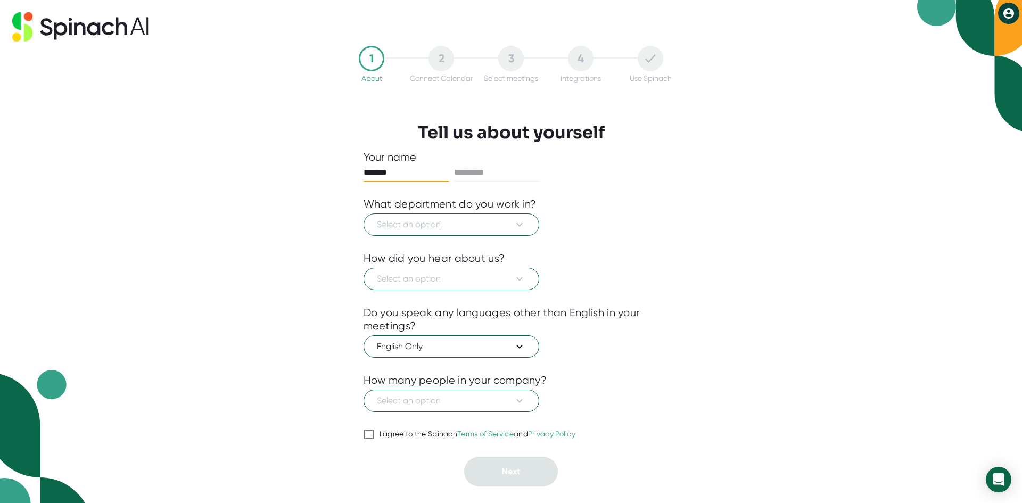
type input "*******"
type input "*****"
click at [455, 219] on span "Select an option" at bounding box center [451, 224] width 149 height 13
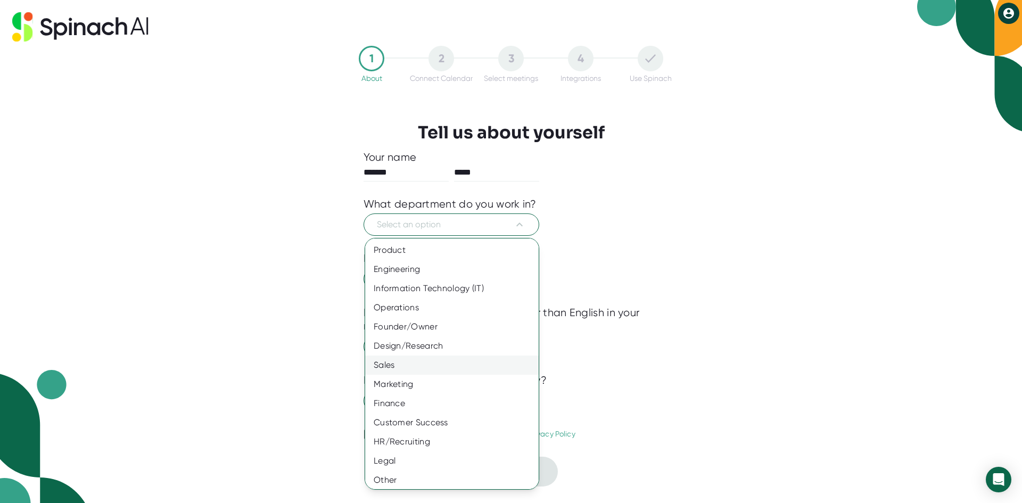
scroll to position [3, 0]
click at [419, 414] on div "Customer Success" at bounding box center [455, 419] width 181 height 19
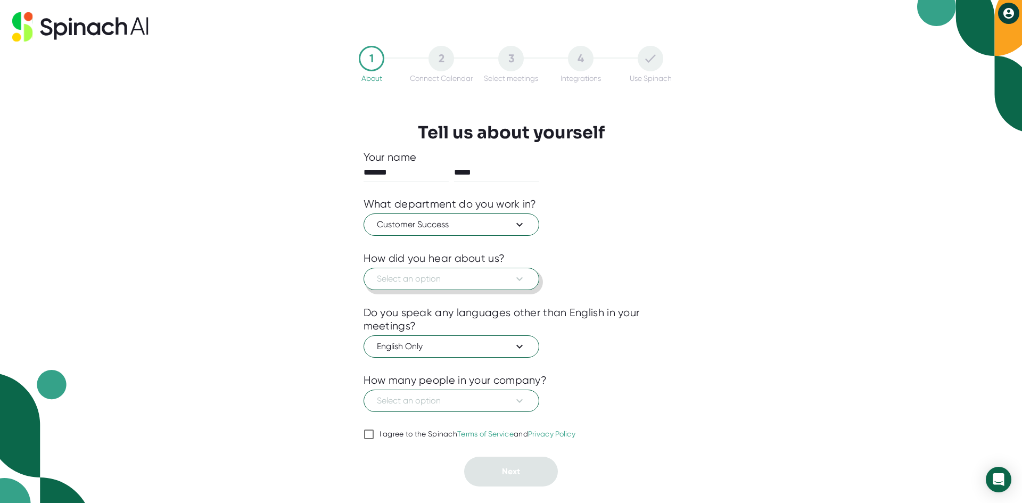
click at [468, 279] on span "Select an option" at bounding box center [451, 278] width 149 height 13
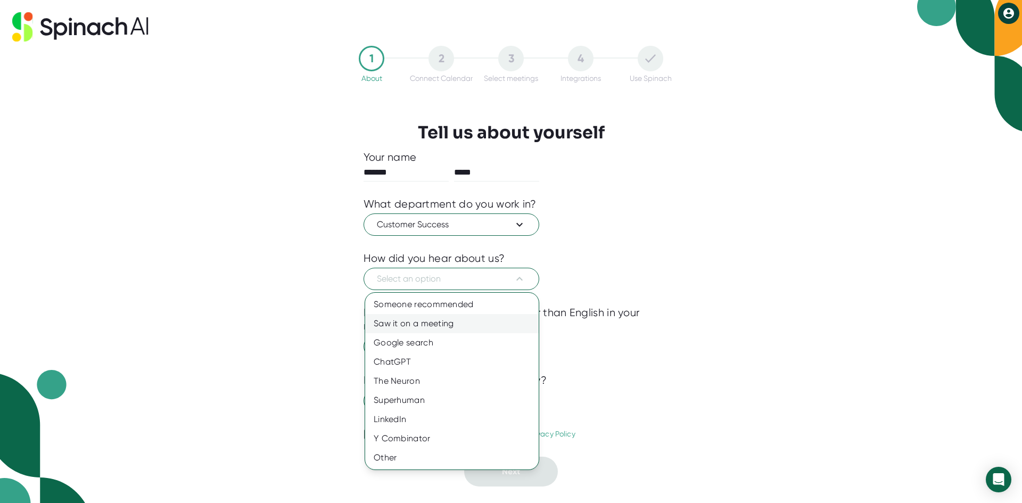
click at [457, 330] on div "Saw it on a meeting" at bounding box center [451, 323] width 173 height 19
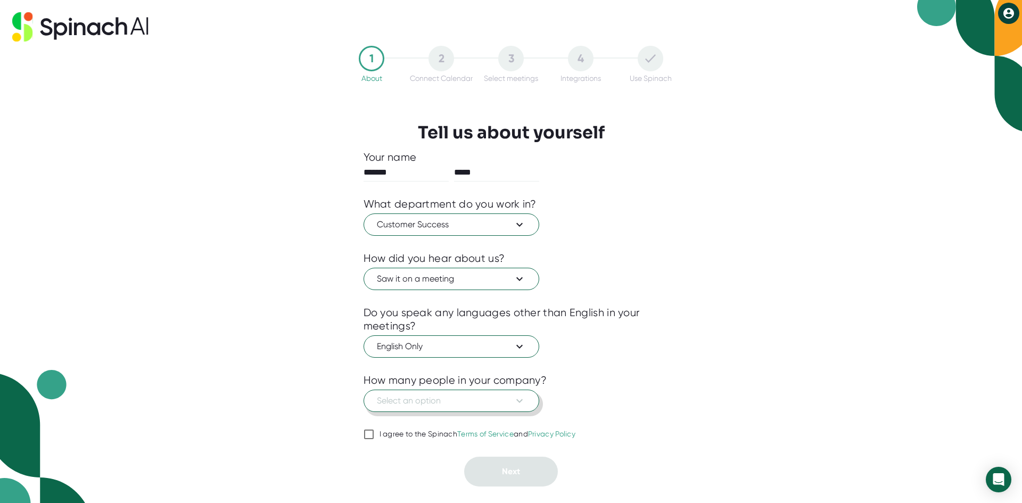
click at [453, 394] on button "Select an option" at bounding box center [451, 400] width 176 height 22
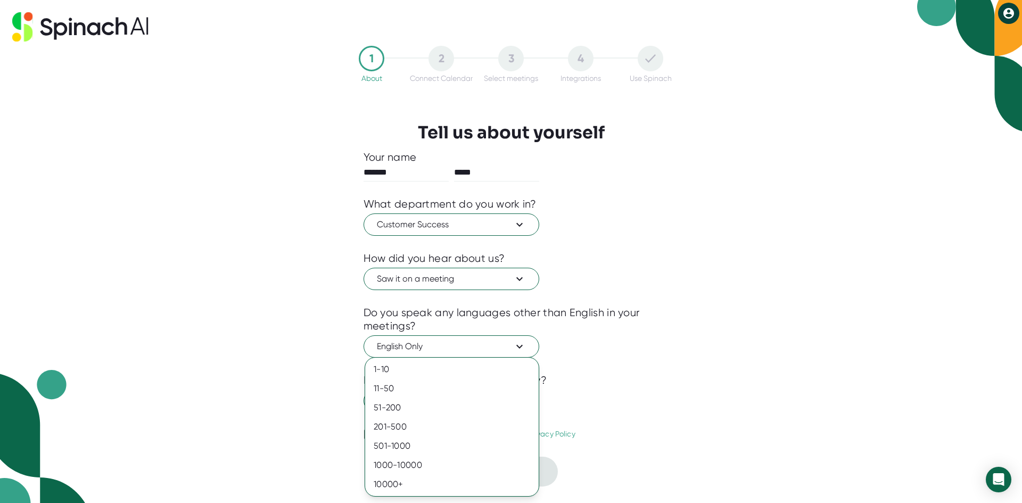
click at [297, 375] on div at bounding box center [511, 251] width 1022 height 503
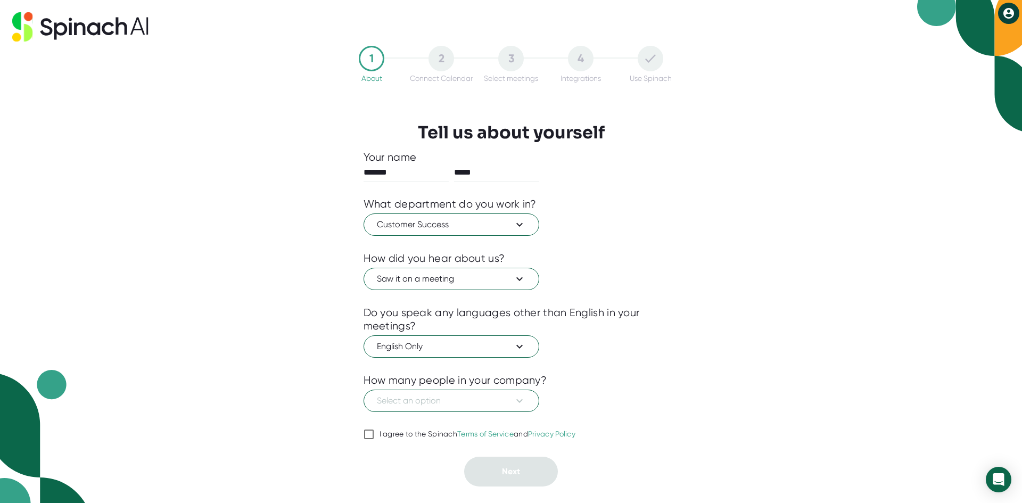
click at [376, 430] on span "I agree to the Spinach Terms of Service and Privacy Policy" at bounding box center [475, 434] width 202 height 10
click at [374, 430] on input "I agree to the Spinach Terms of Service and Privacy Policy" at bounding box center [368, 434] width 11 height 13
checkbox input "true"
click at [490, 387] on div "Select an option" at bounding box center [510, 399] width 295 height 25
click at [484, 401] on span "Select an option" at bounding box center [451, 400] width 149 height 13
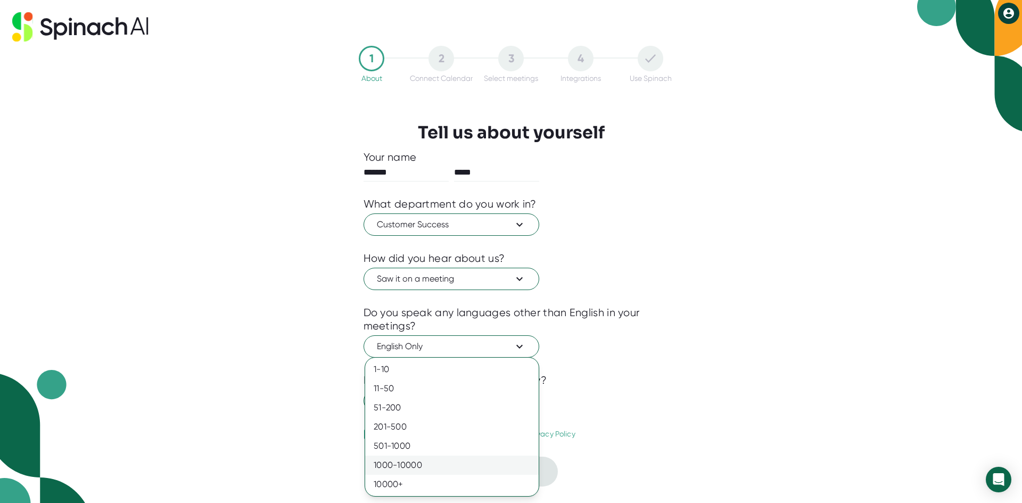
click at [429, 464] on div "1000-10000" at bounding box center [451, 464] width 173 height 19
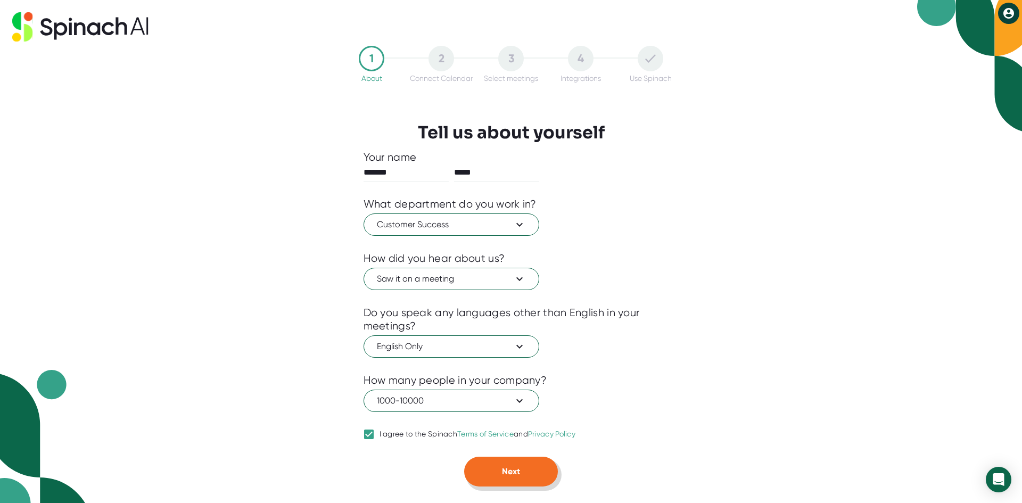
click at [498, 479] on button "Next" at bounding box center [511, 472] width 94 height 30
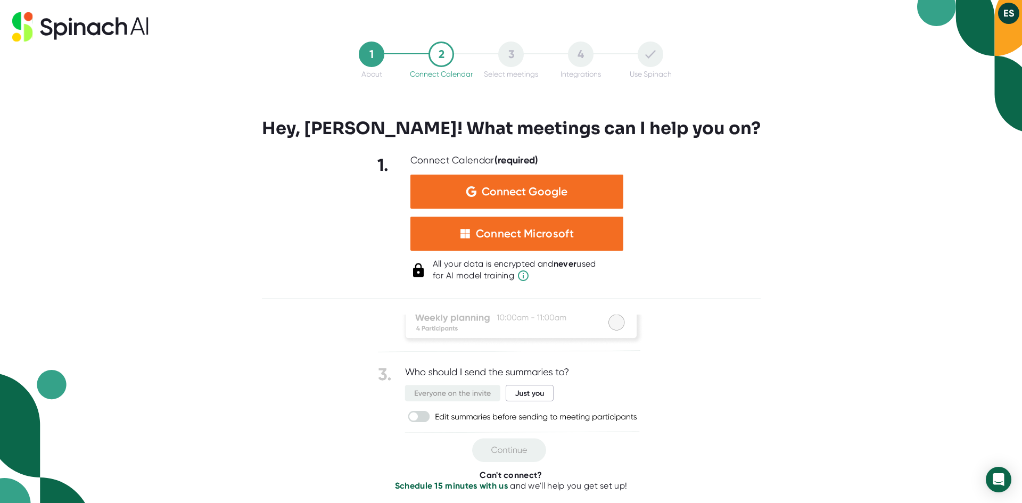
scroll to position [69, 0]
click at [1000, 12] on button "ES" at bounding box center [1008, 13] width 21 height 21
click at [734, 33] on div at bounding box center [511, 251] width 1022 height 503
click at [525, 395] on img at bounding box center [511, 353] width 266 height 215
drag, startPoint x: 524, startPoint y: 393, endPoint x: 511, endPoint y: 382, distance: 16.6
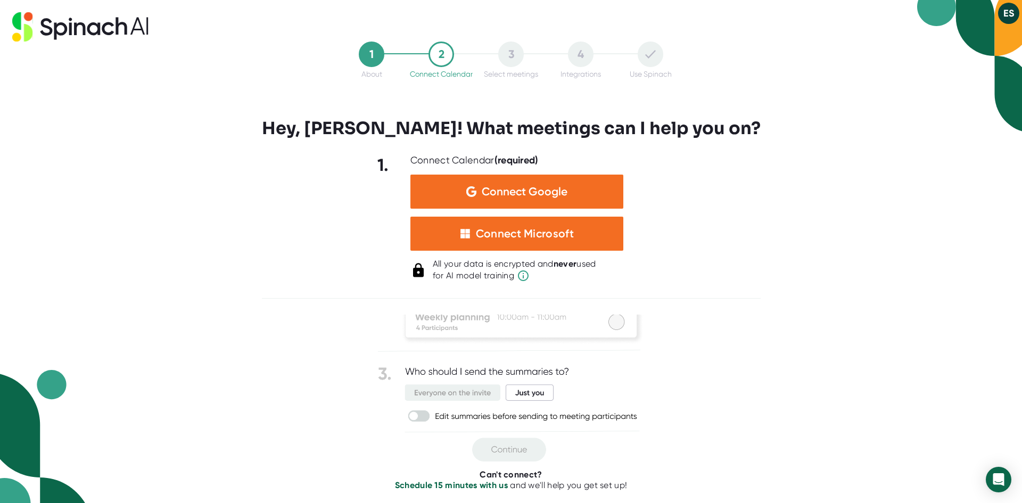
click at [524, 392] on img at bounding box center [511, 353] width 266 height 215
click at [411, 416] on img at bounding box center [511, 353] width 266 height 215
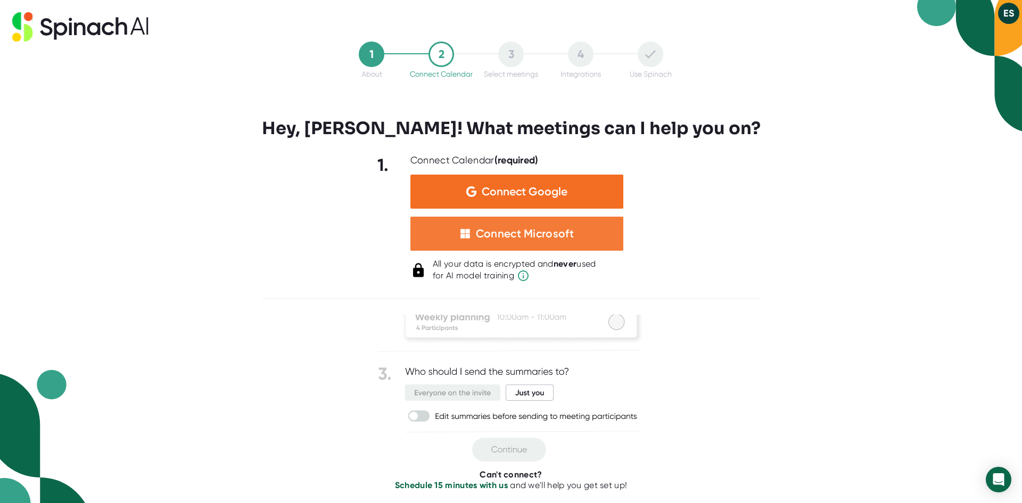
click at [471, 235] on div "Connect Microsoft" at bounding box center [516, 234] width 213 height 34
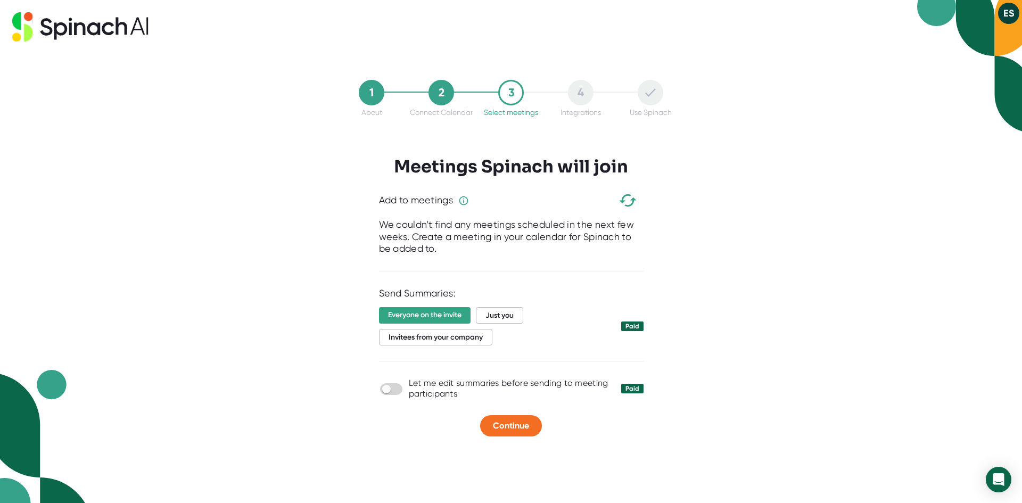
click at [450, 87] on div "2" at bounding box center [441, 93] width 26 height 26
click at [443, 89] on div "2" at bounding box center [441, 93] width 26 height 26
click at [557, 93] on div "4 Integrations" at bounding box center [581, 98] width 70 height 37
click at [591, 92] on div "4" at bounding box center [581, 93] width 26 height 26
click at [134, 34] on icon at bounding box center [80, 26] width 136 height 29
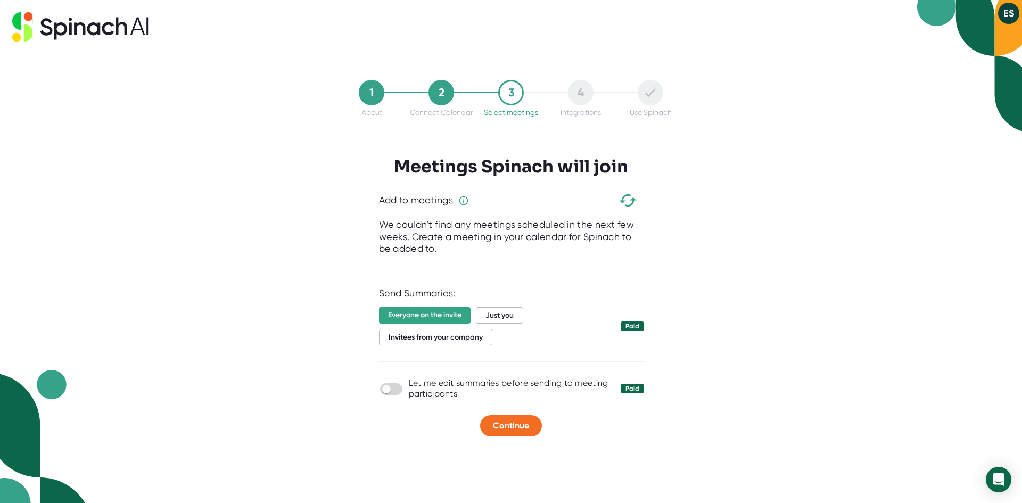
drag, startPoint x: 68, startPoint y: 21, endPoint x: 55, endPoint y: 0, distance: 24.8
click at [65, 20] on icon at bounding box center [80, 26] width 136 height 29
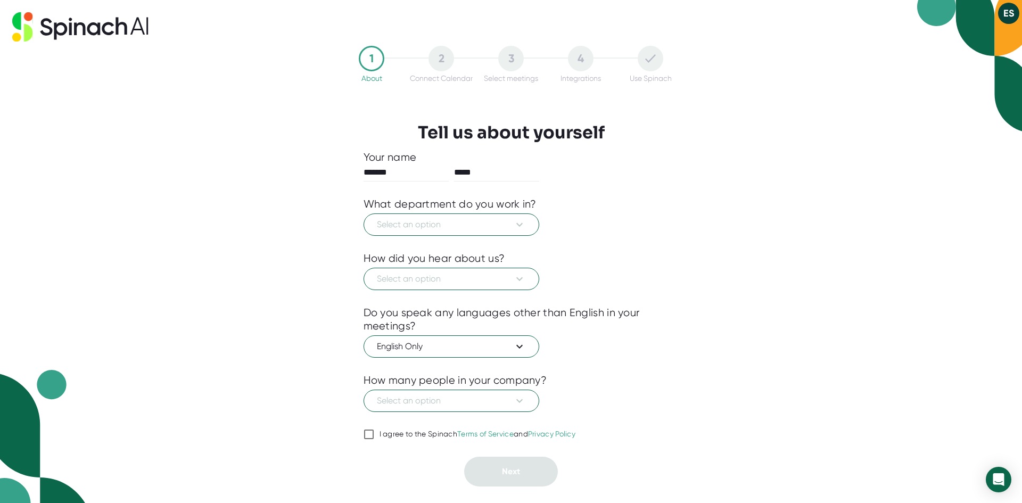
click at [1009, 22] on button "ES" at bounding box center [1008, 13] width 21 height 21
click at [1009, 22] on div at bounding box center [511, 251] width 1022 height 503
click at [419, 230] on span "Select an option" at bounding box center [451, 224] width 149 height 13
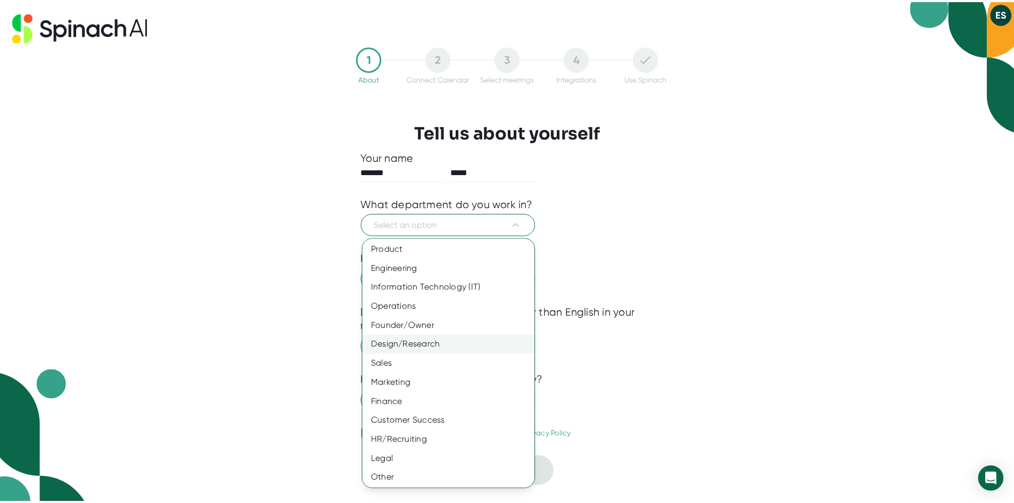
scroll to position [3, 0]
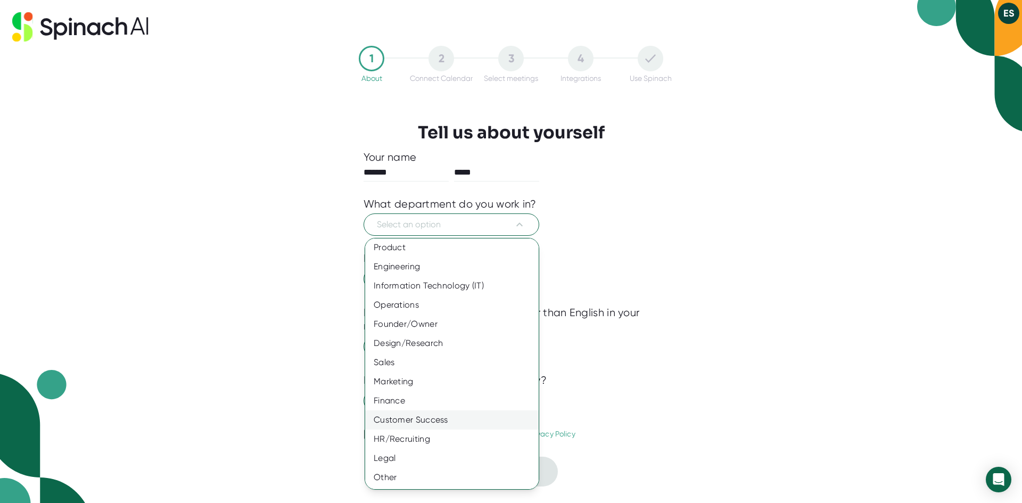
click at [412, 420] on div "Customer Success" at bounding box center [455, 419] width 181 height 19
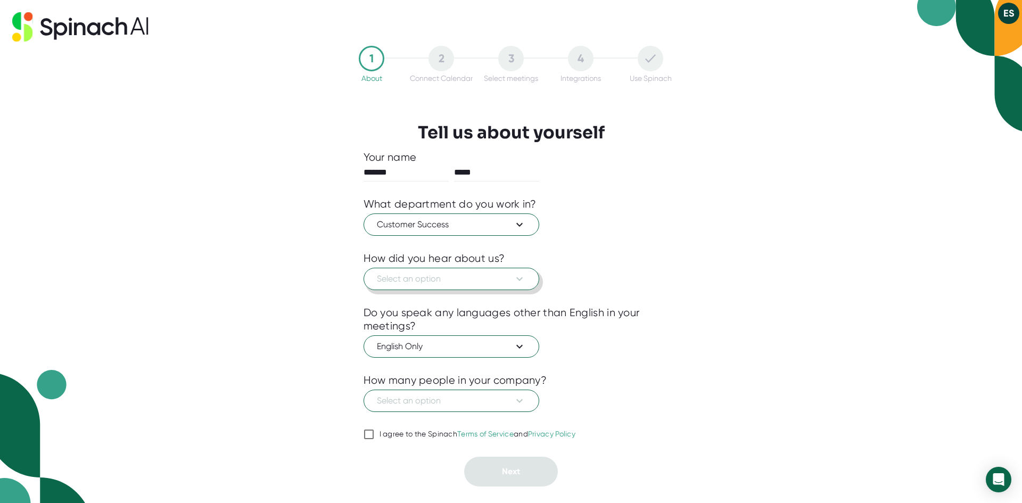
click at [453, 283] on span "Select an option" at bounding box center [451, 278] width 149 height 13
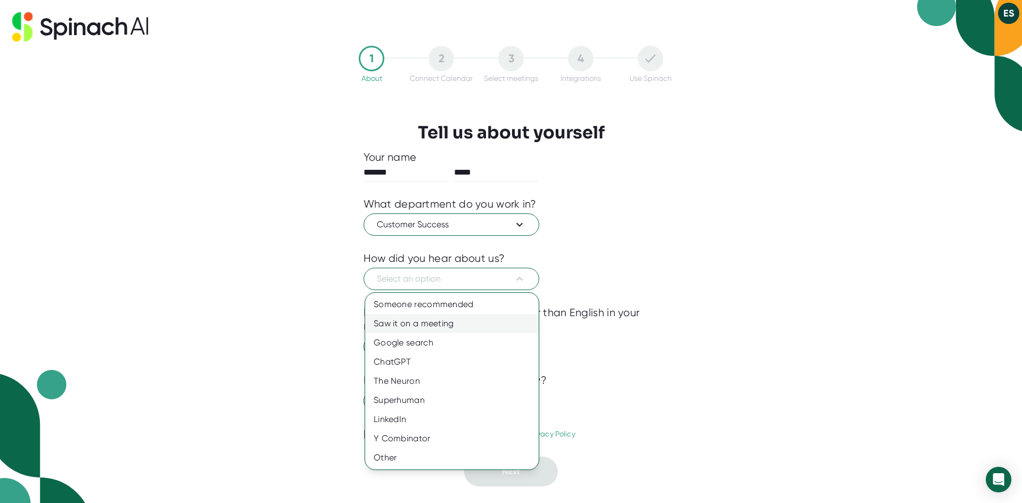
click at [449, 321] on div "Saw it on a meeting" at bounding box center [451, 323] width 173 height 19
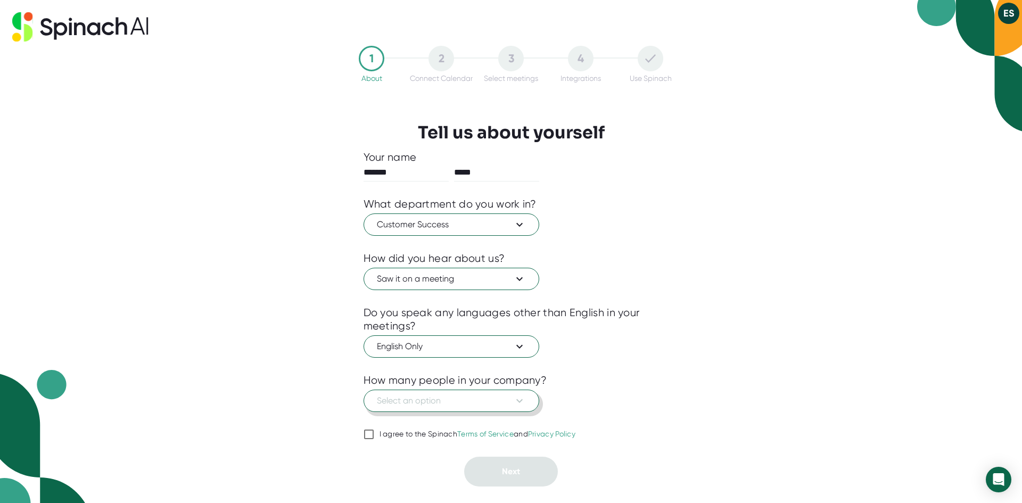
click at [428, 407] on span "Select an option" at bounding box center [451, 400] width 149 height 13
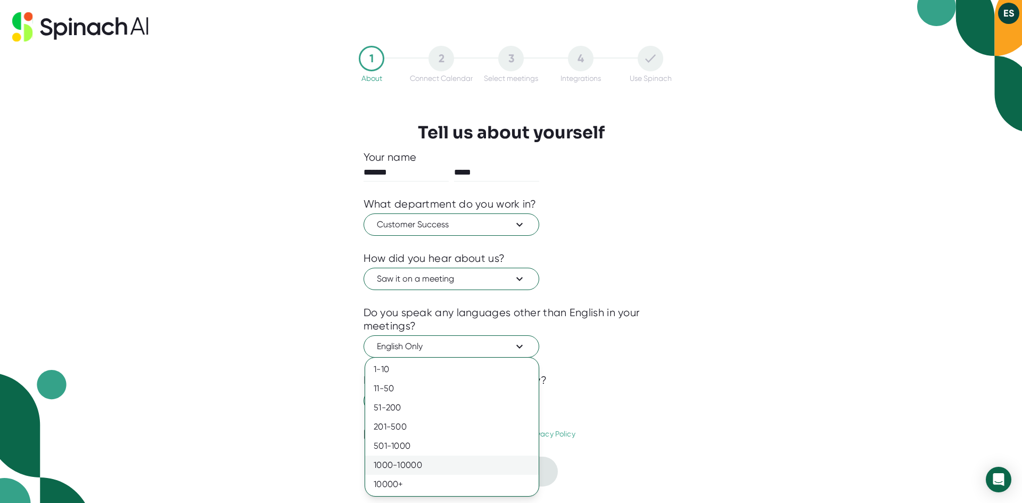
click at [428, 466] on div "1000-10000" at bounding box center [451, 464] width 173 height 19
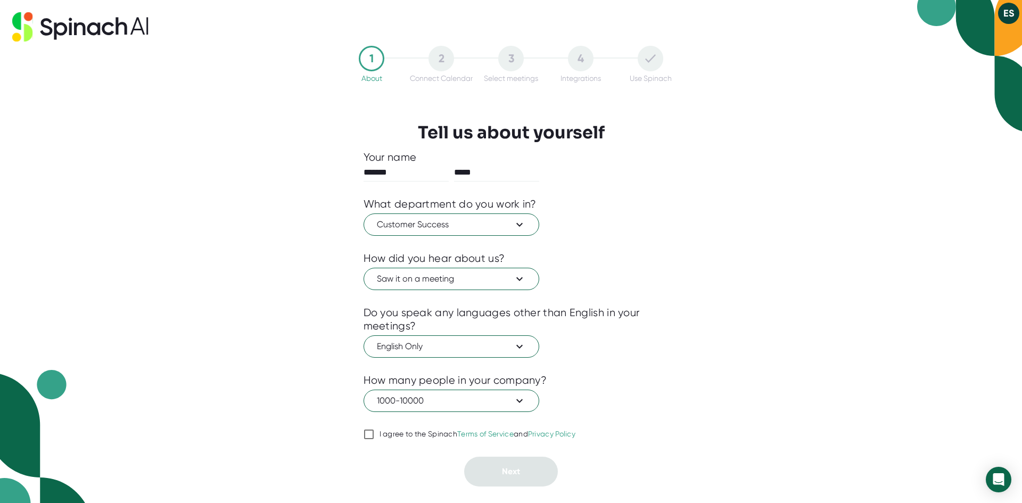
click at [362, 434] on icon at bounding box center [368, 434] width 13 height 13
click at [363, 434] on input "I agree to the Spinach Terms of Service and Privacy Policy" at bounding box center [368, 434] width 11 height 13
checkbox input "true"
click at [503, 478] on button "Next" at bounding box center [511, 472] width 94 height 30
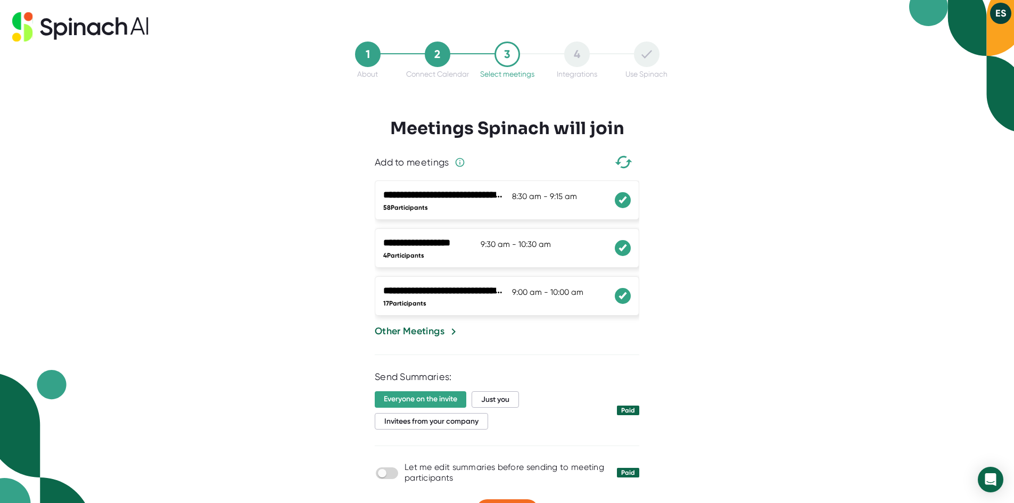
click at [629, 197] on div at bounding box center [623, 200] width 16 height 16
click at [627, 230] on li "**********" at bounding box center [507, 247] width 264 height 39
click at [626, 291] on div at bounding box center [623, 296] width 16 height 16
click at [407, 341] on div at bounding box center [507, 346] width 264 height 16
click at [406, 338] on div "Other Meetings" at bounding box center [410, 331] width 70 height 14
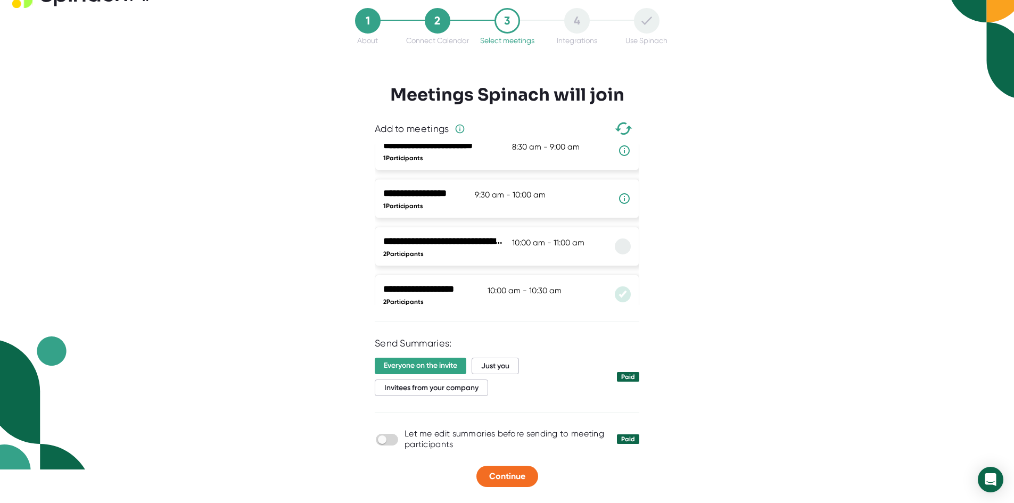
scroll to position [369, 0]
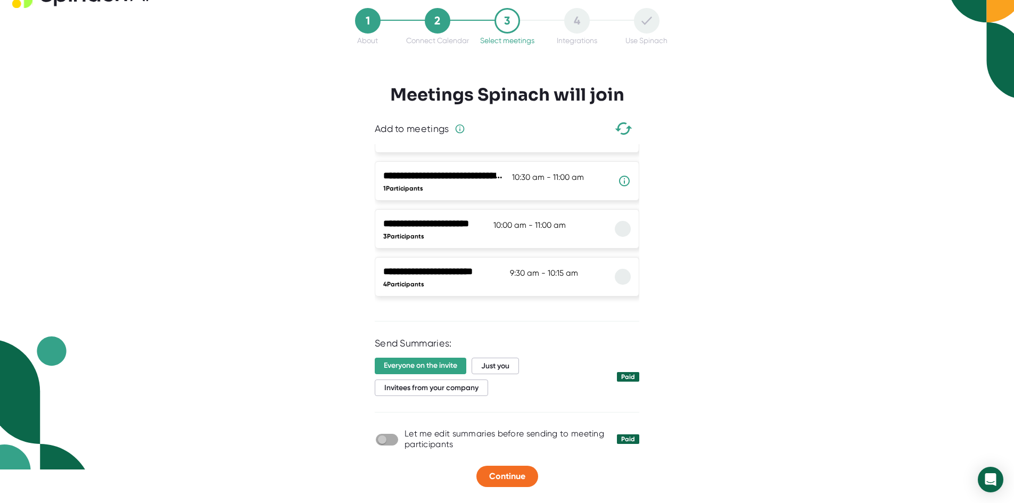
click at [393, 442] on input "checkbox" at bounding box center [382, 440] width 30 height 10
checkbox input "true"
click at [500, 357] on div at bounding box center [507, 354] width 264 height 8
click at [500, 362] on span "Just you" at bounding box center [494, 366] width 47 height 16
click at [495, 468] on button "Continue" at bounding box center [507, 476] width 62 height 21
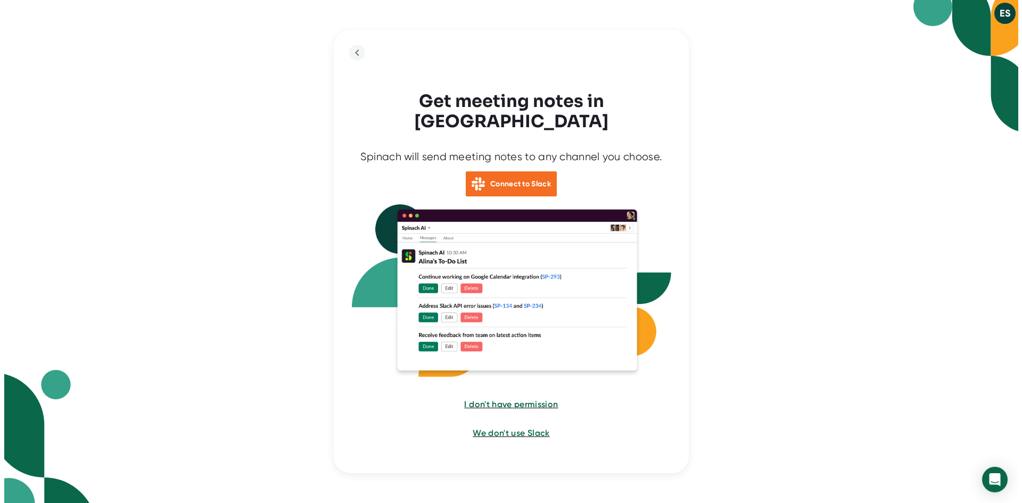
scroll to position [0, 0]
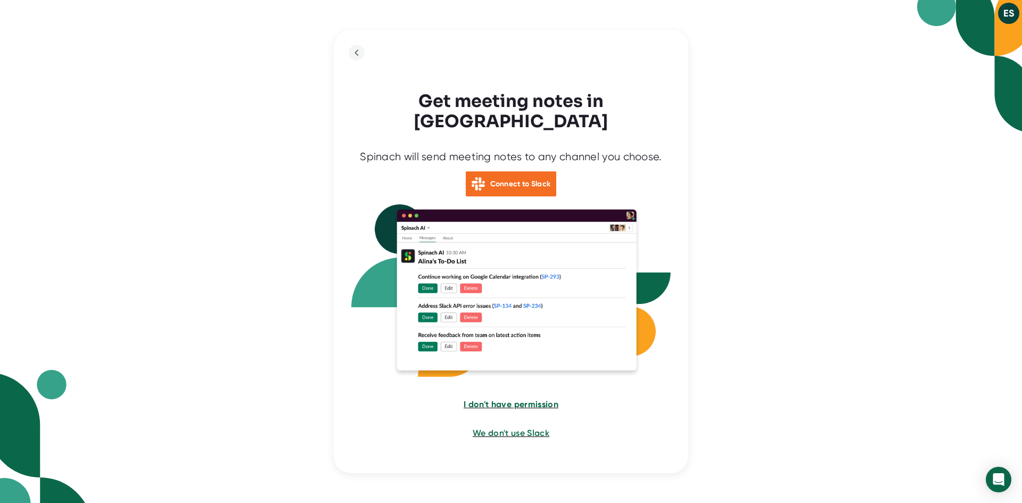
click at [508, 399] on span "I don't have permission" at bounding box center [510, 404] width 95 height 10
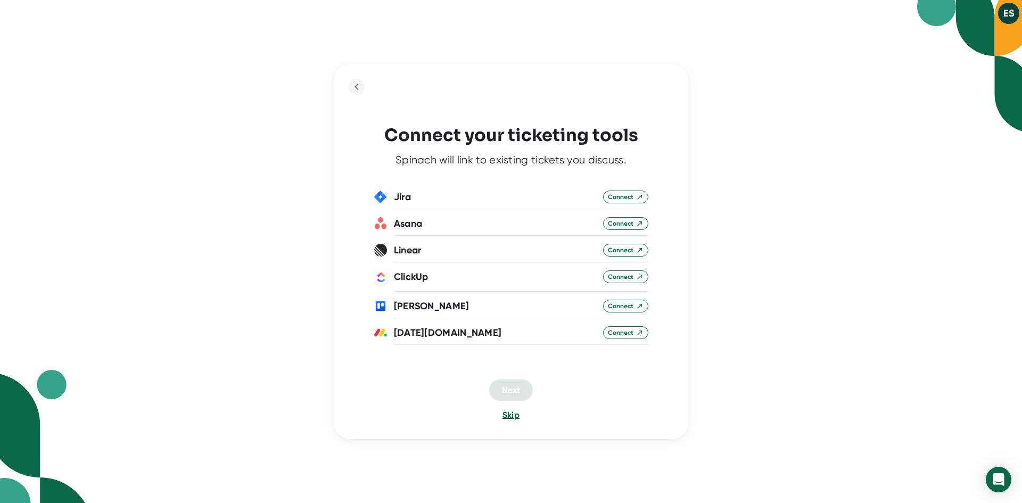
click at [508, 416] on span "Skip" at bounding box center [510, 415] width 17 height 10
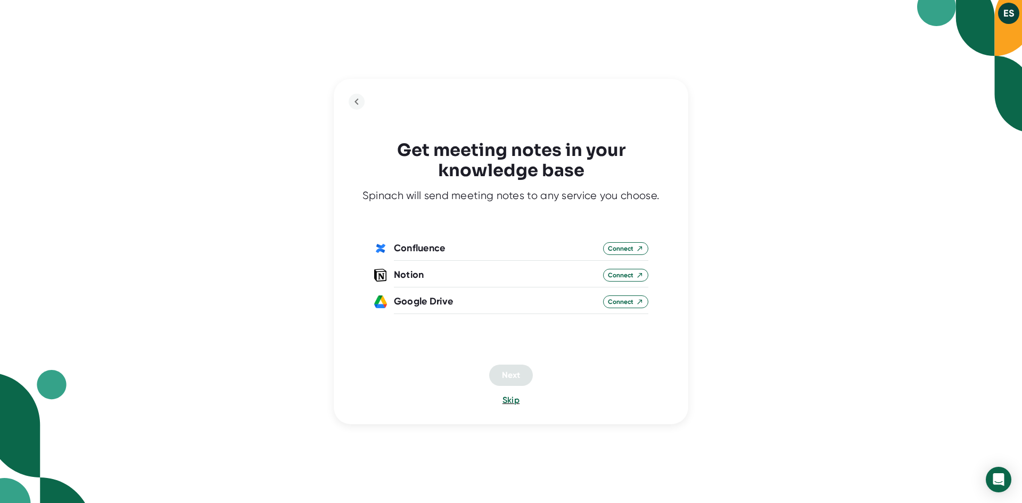
click at [509, 408] on div "Get meeting notes in your knowledge base Spinach will send meeting notes to any…" at bounding box center [511, 251] width 354 height 345
click at [511, 402] on span "Skip" at bounding box center [510, 400] width 17 height 10
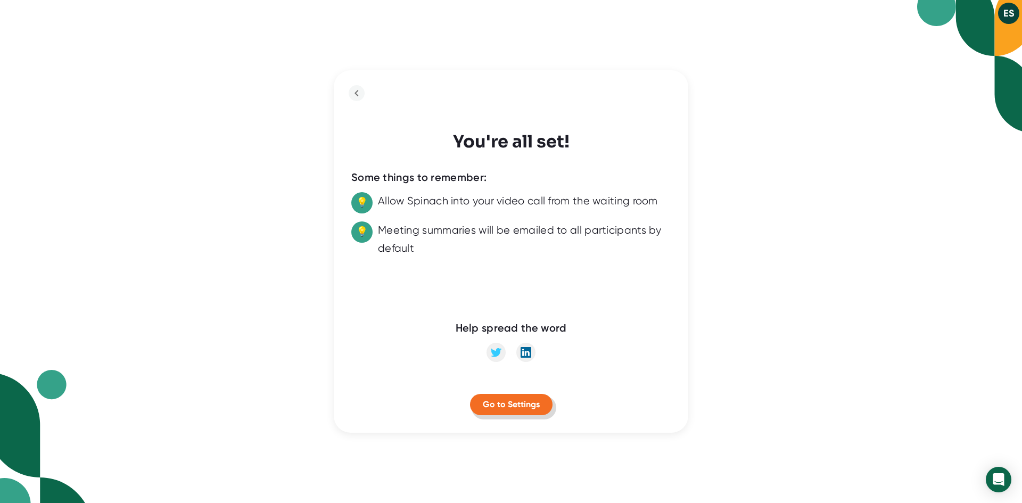
click at [511, 403] on span "Go to Settings" at bounding box center [511, 404] width 57 height 10
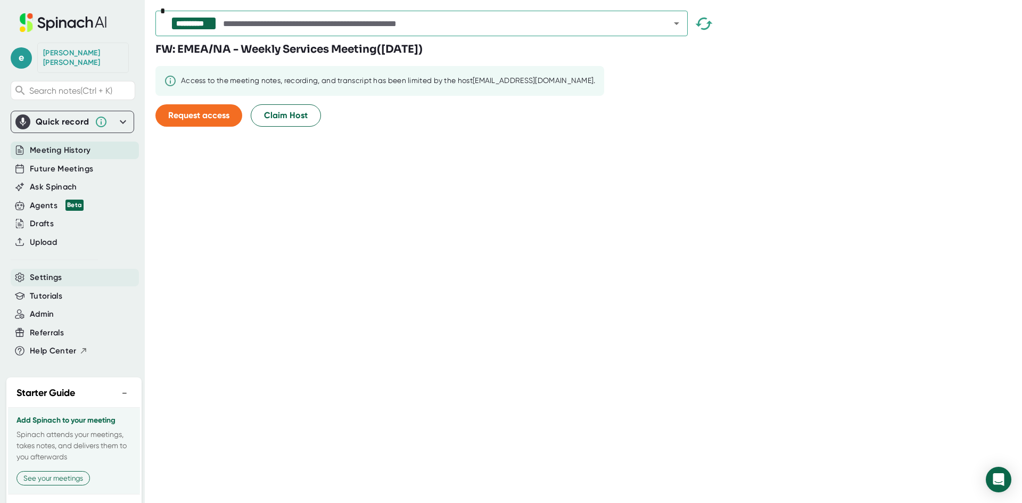
click at [44, 271] on span "Settings" at bounding box center [46, 277] width 32 height 12
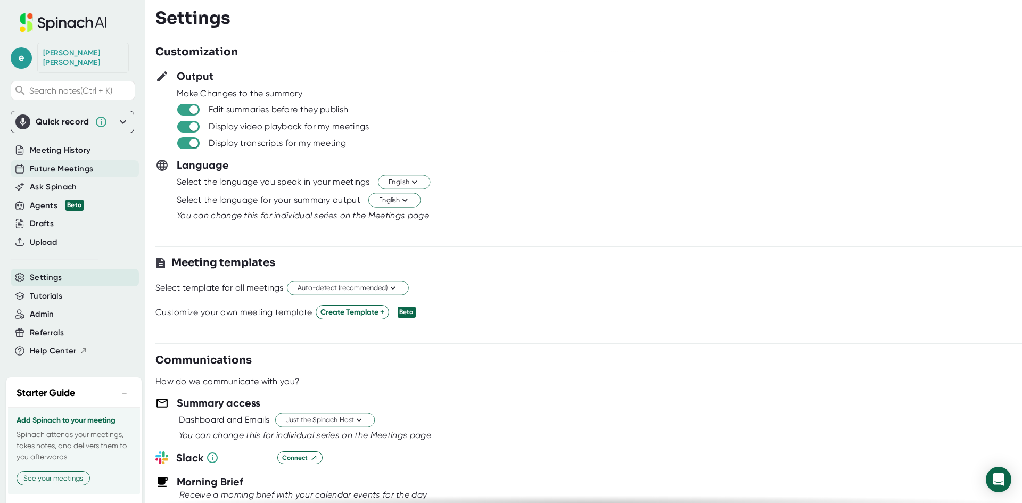
click at [47, 163] on span "Future Meetings" at bounding box center [61, 169] width 63 height 12
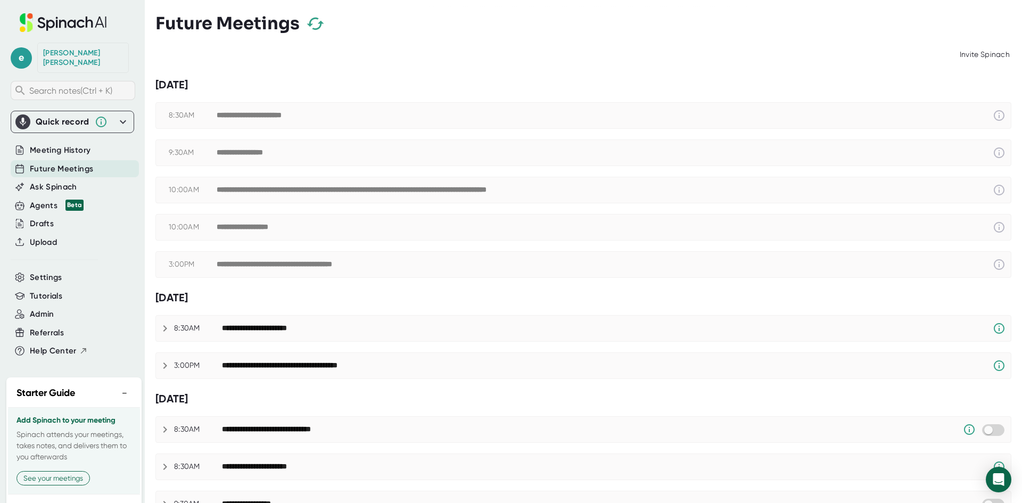
click at [67, 89] on div "Search notes (Ctrl + K)" at bounding box center [73, 90] width 125 height 19
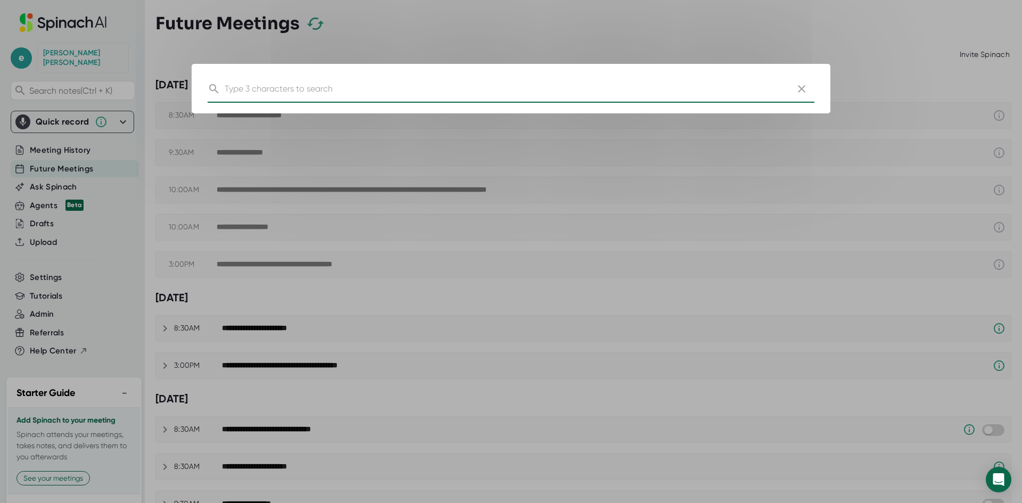
click at [316, 85] on input "text" at bounding box center [505, 88] width 560 height 28
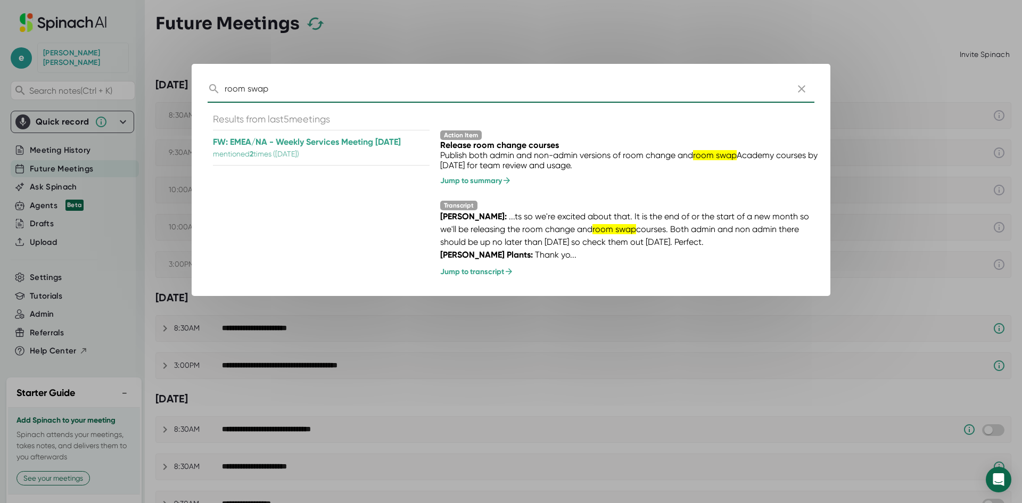
type input "room swap"
click at [797, 91] on icon "button" at bounding box center [801, 88] width 13 height 13
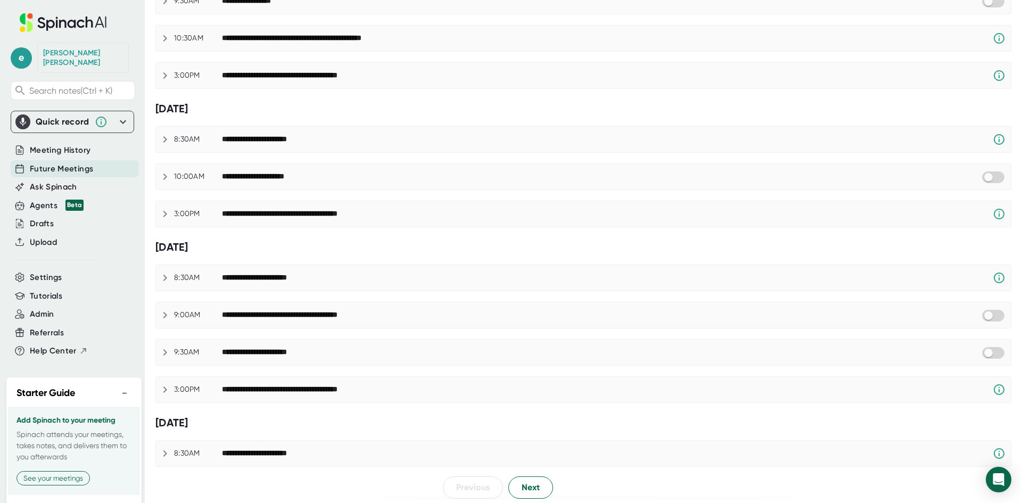
scroll to position [507, 0]
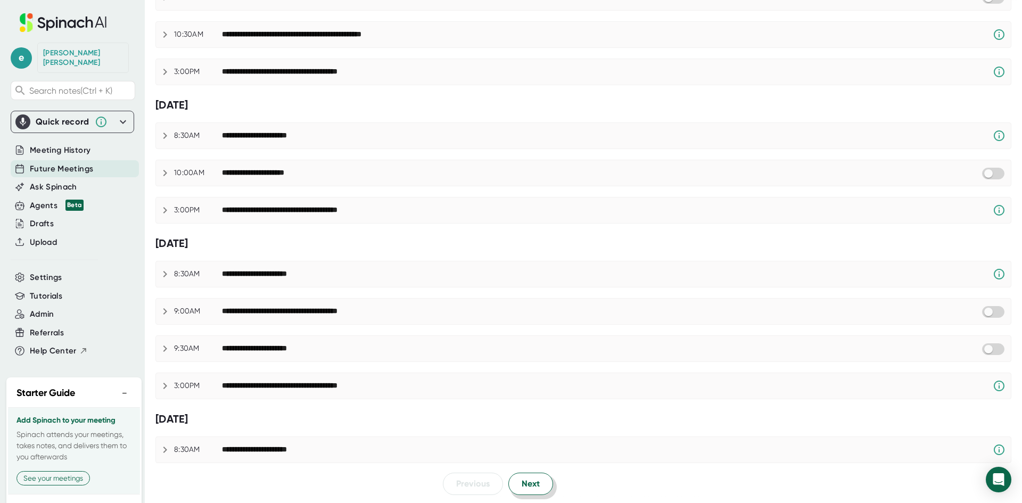
click at [542, 487] on button "Next" at bounding box center [530, 483] width 45 height 22
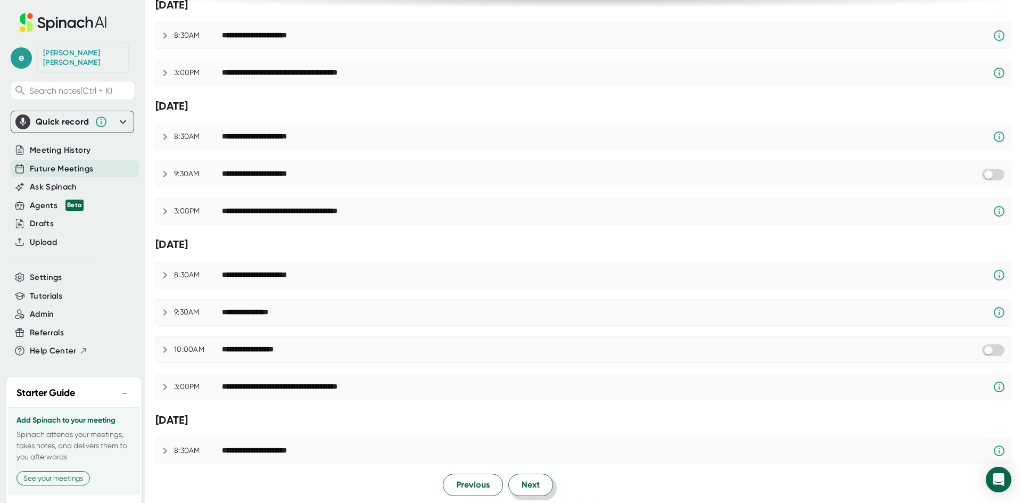
scroll to position [533, 0]
click at [545, 487] on button "Next" at bounding box center [530, 483] width 45 height 22
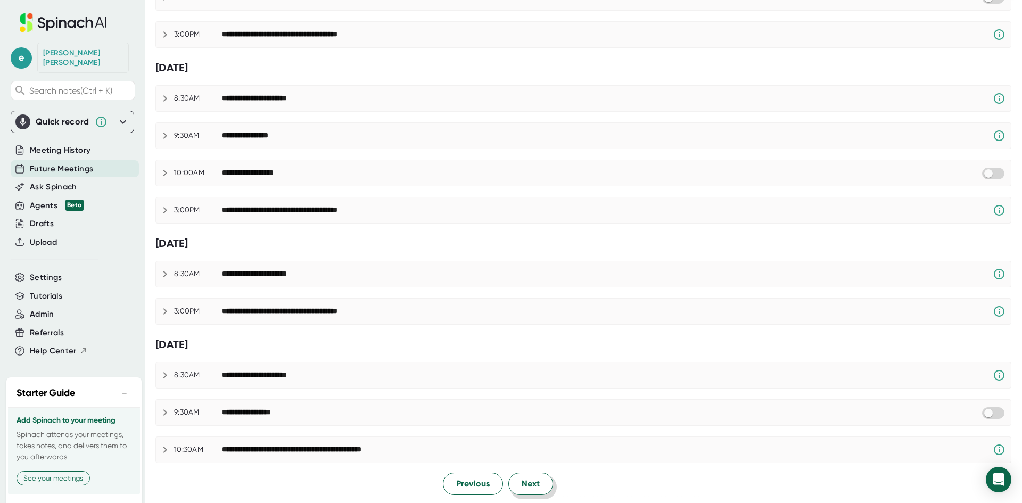
click at [526, 489] on span "Next" at bounding box center [530, 483] width 18 height 13
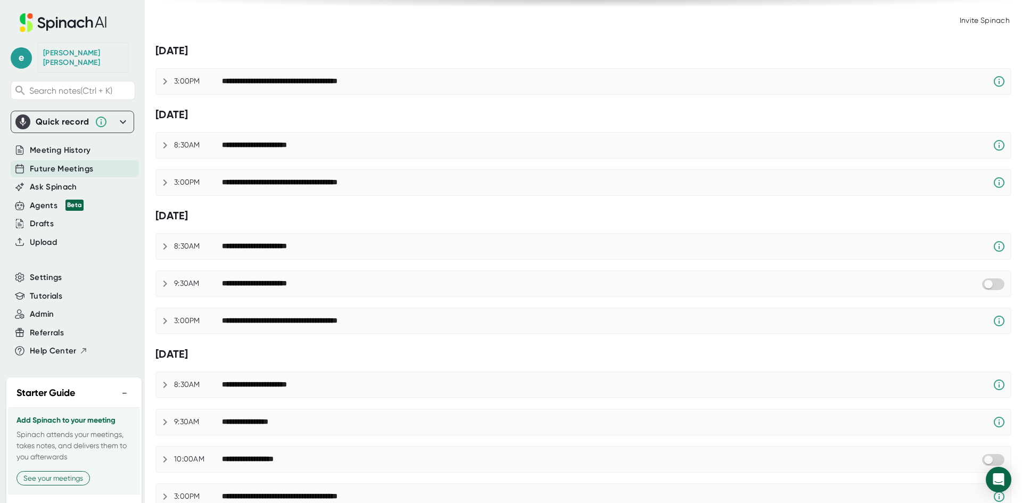
scroll to position [81, 0]
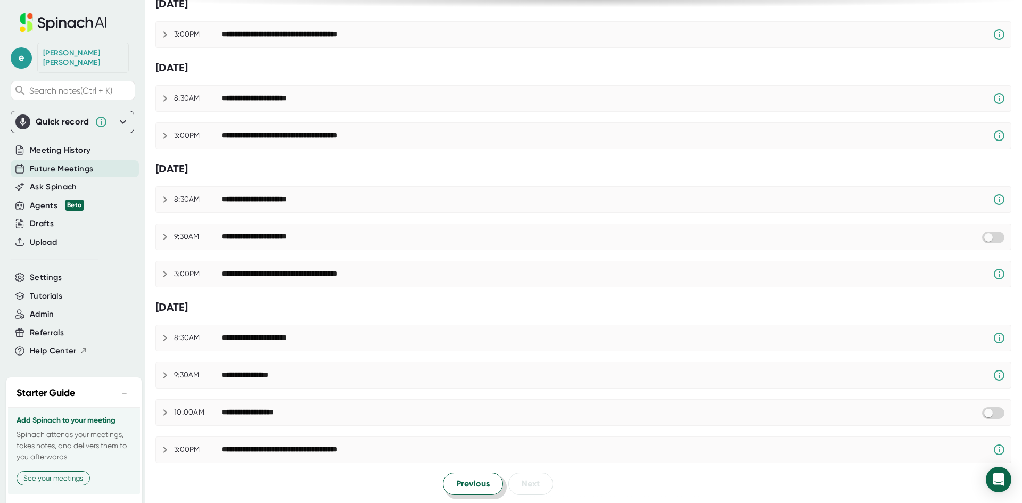
click at [461, 480] on span "Previous" at bounding box center [473, 483] width 34 height 13
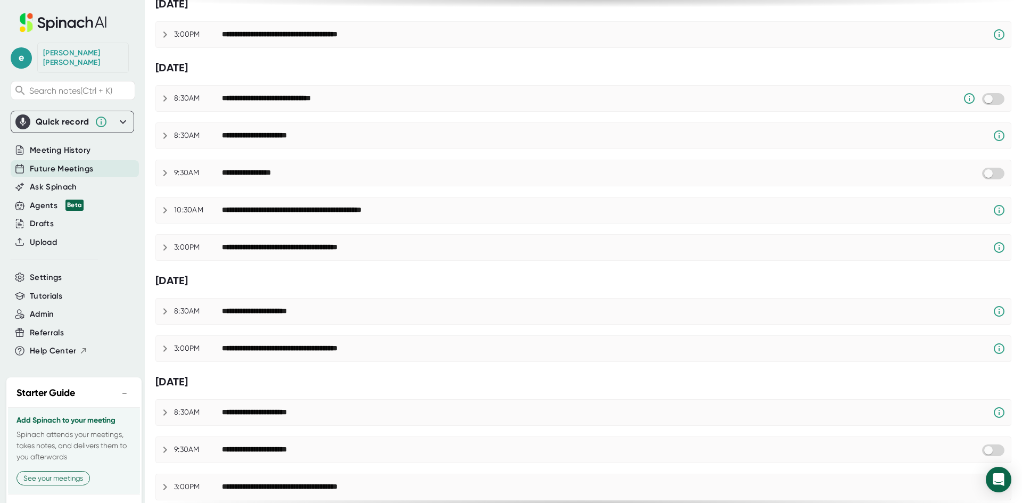
scroll to position [533, 0]
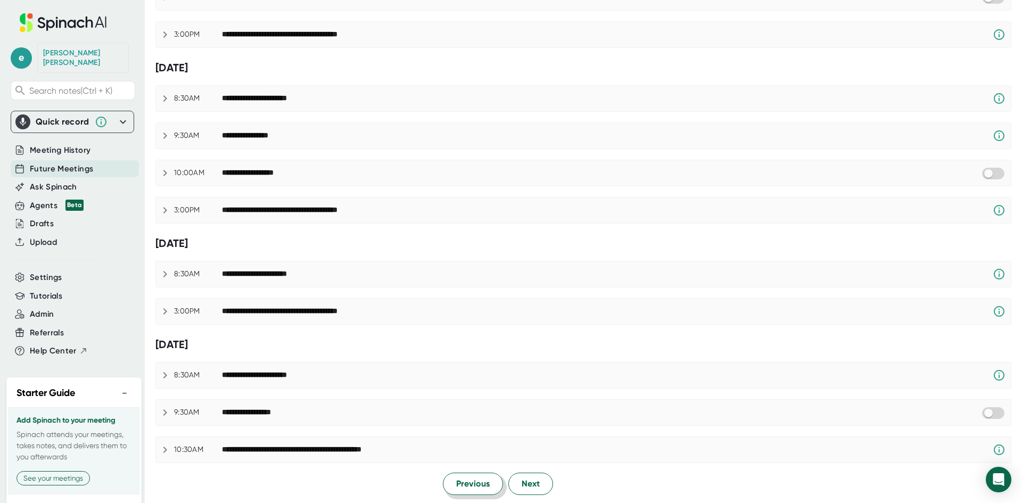
click at [485, 486] on span "Previous" at bounding box center [473, 483] width 34 height 13
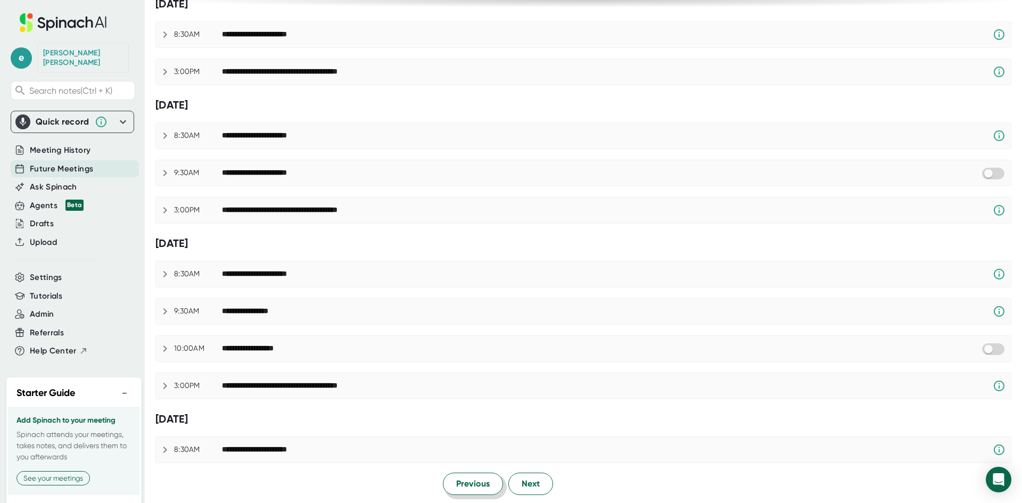
click at [485, 486] on span "Previous" at bounding box center [473, 483] width 34 height 13
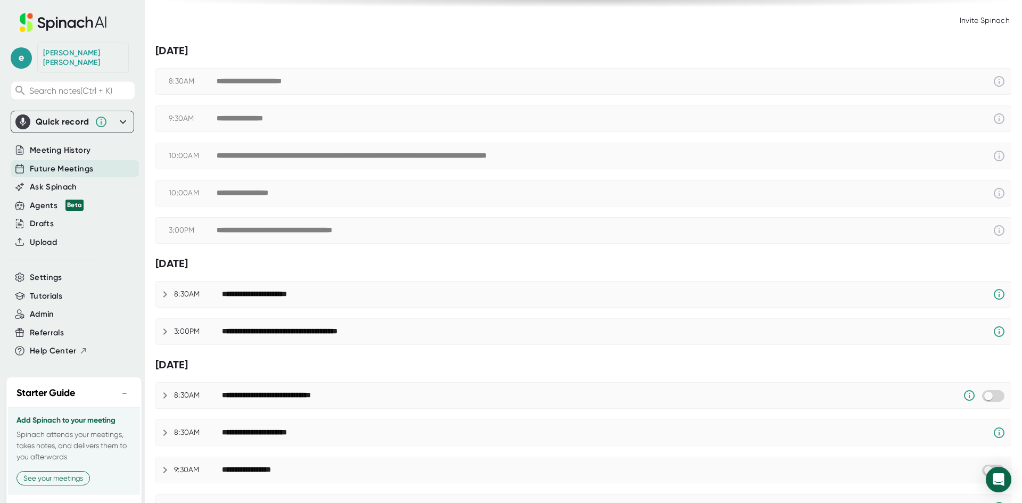
scroll to position [0, 0]
